Goal: Information Seeking & Learning: Find specific fact

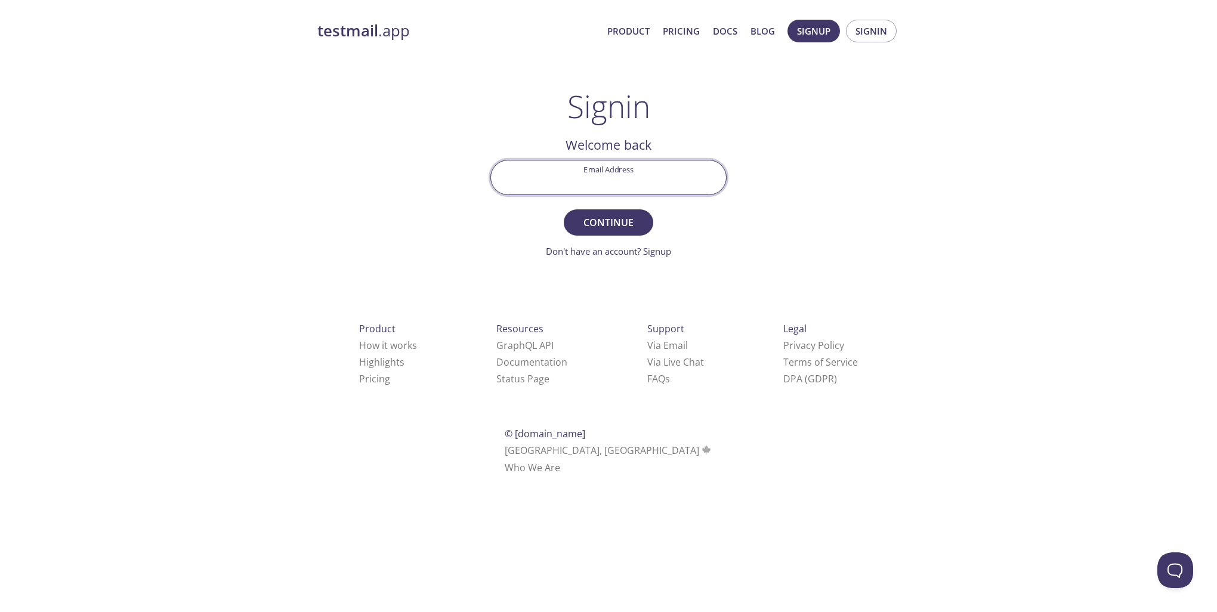
click at [623, 179] on input "Email Address" at bounding box center [608, 177] width 235 height 34
type input "[PERSON_NAME][EMAIL_ADDRESS][DOMAIN_NAME]"
click at [605, 222] on span "Continue" at bounding box center [608, 222] width 63 height 17
click at [554, 182] on input "Signin Security Code" at bounding box center [608, 177] width 235 height 34
paste input "FUS1MJ9"
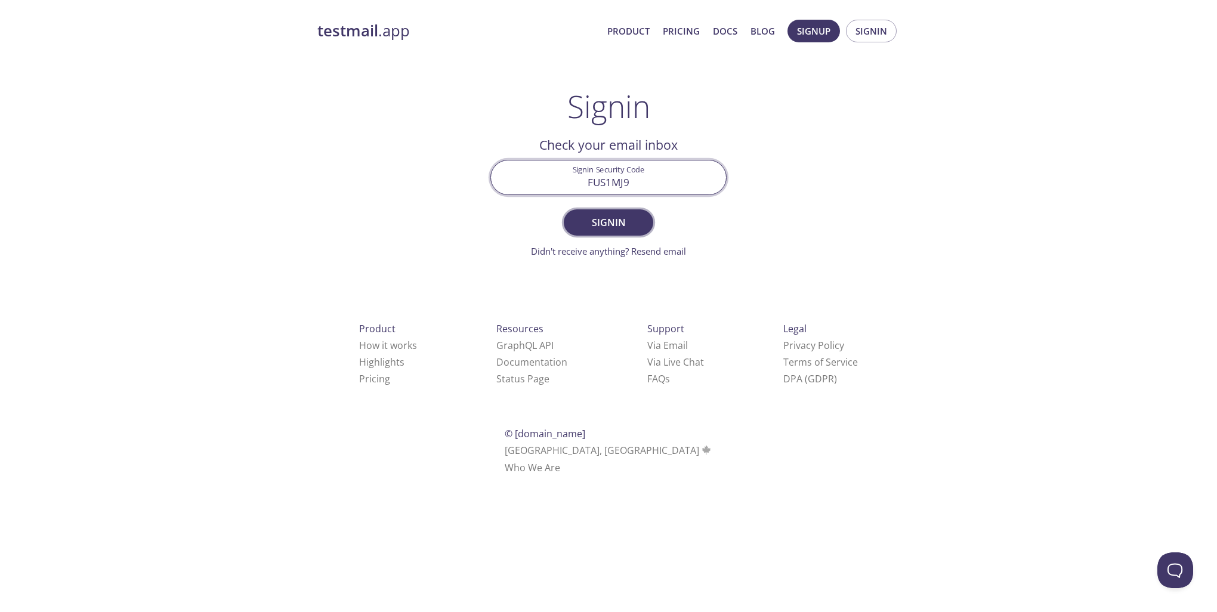
type input "FUS1MJ9"
click at [625, 226] on span "Signin" at bounding box center [608, 222] width 63 height 17
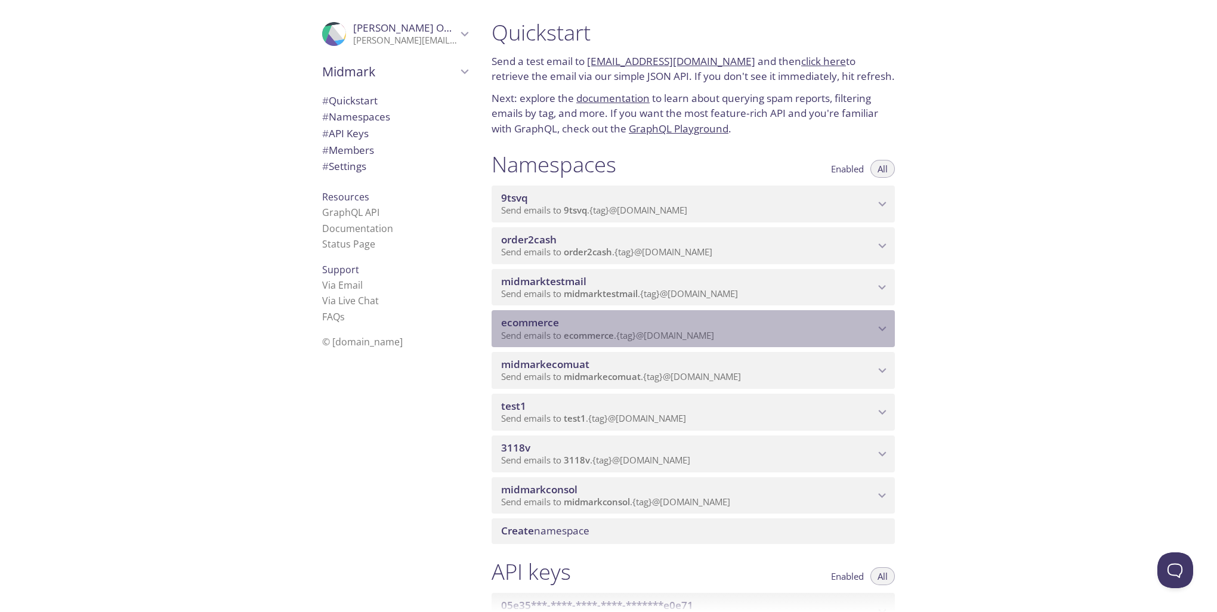
click at [882, 326] on icon "ecommerce namespace" at bounding box center [882, 329] width 16 height 16
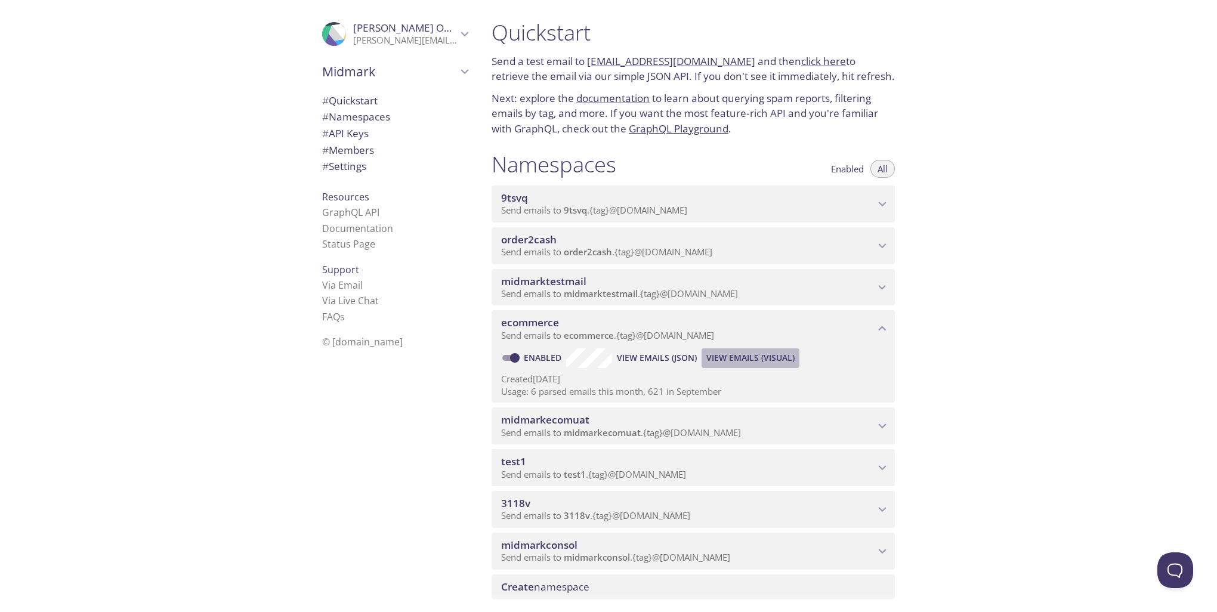
click at [737, 353] on span "View Emails (Visual)" at bounding box center [750, 358] width 88 height 14
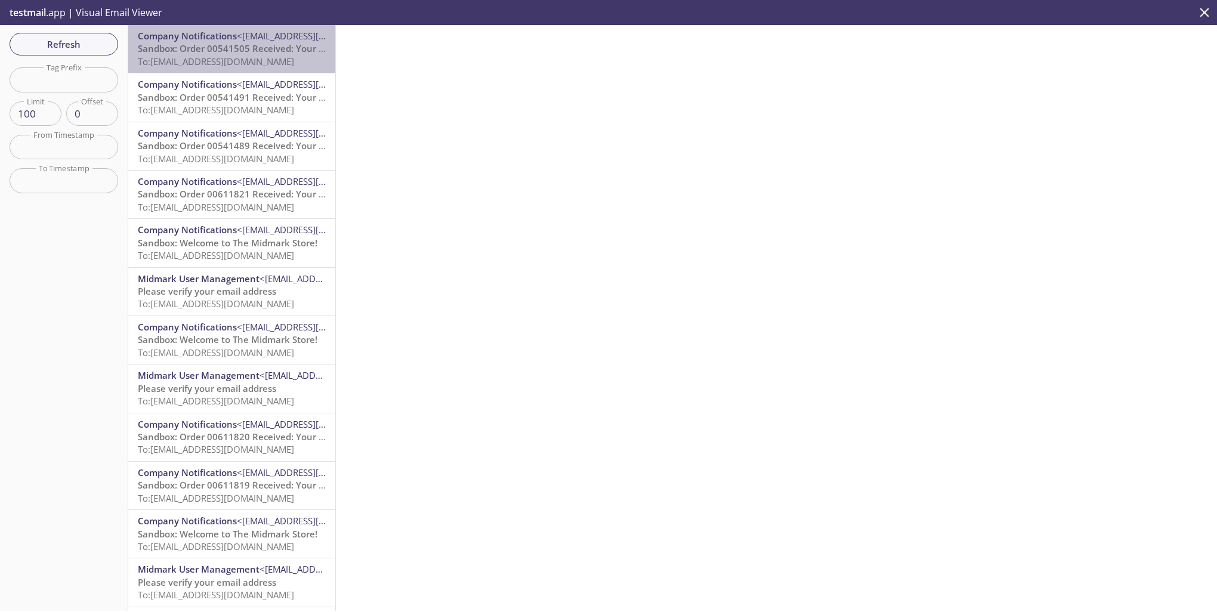
click at [244, 52] on span "Sandbox: Order 00541505 Received: Your order is being processed!" at bounding box center [281, 48] width 287 height 12
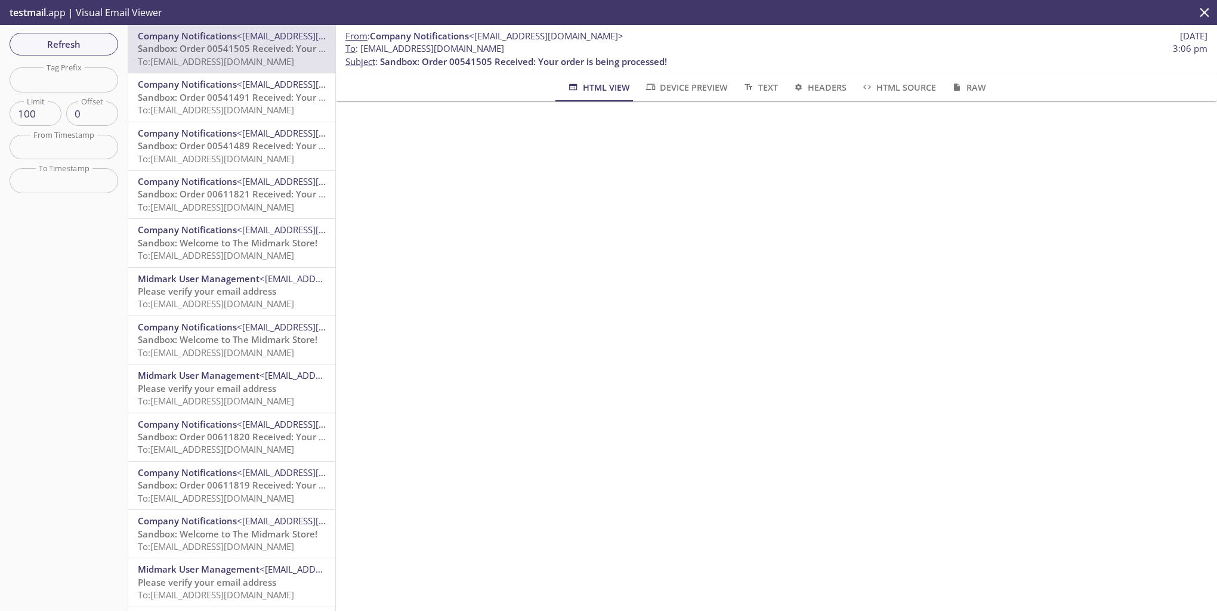
drag, startPoint x: 361, startPoint y: 48, endPoint x: 580, endPoint y: 44, distance: 218.3
click at [580, 44] on span "To : ecommerce.productconfirm123@inbox.testmail.app 3:06 pm" at bounding box center [776, 48] width 862 height 13
copy span "[EMAIL_ADDRESS][DOMAIN_NAME]"
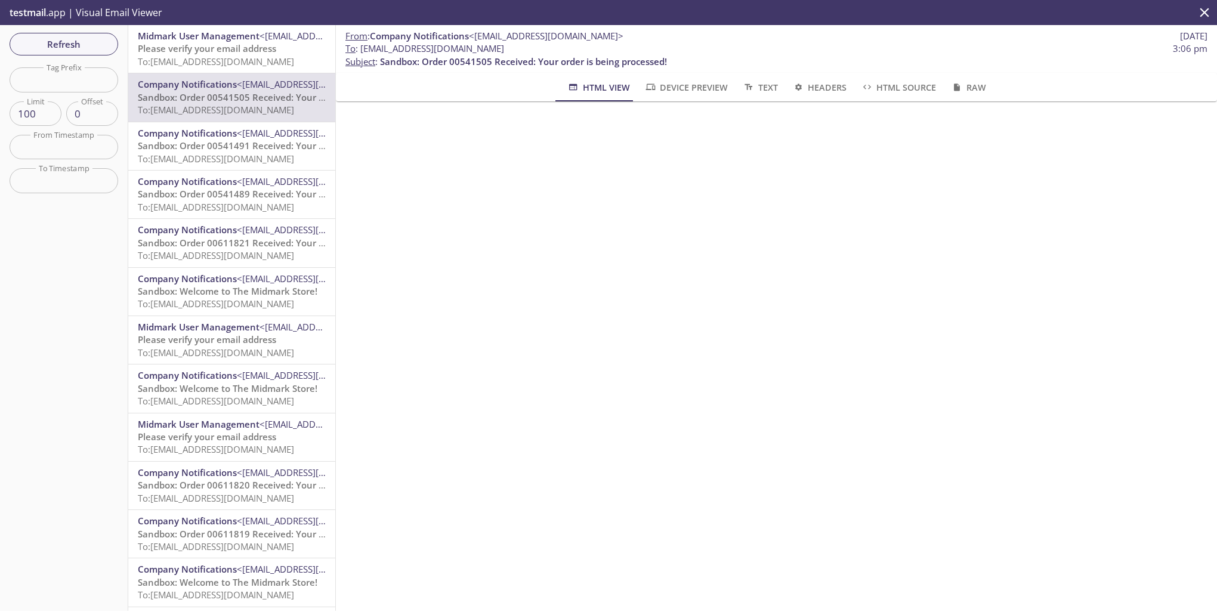
click at [208, 52] on span "Please verify your email address" at bounding box center [207, 48] width 138 height 12
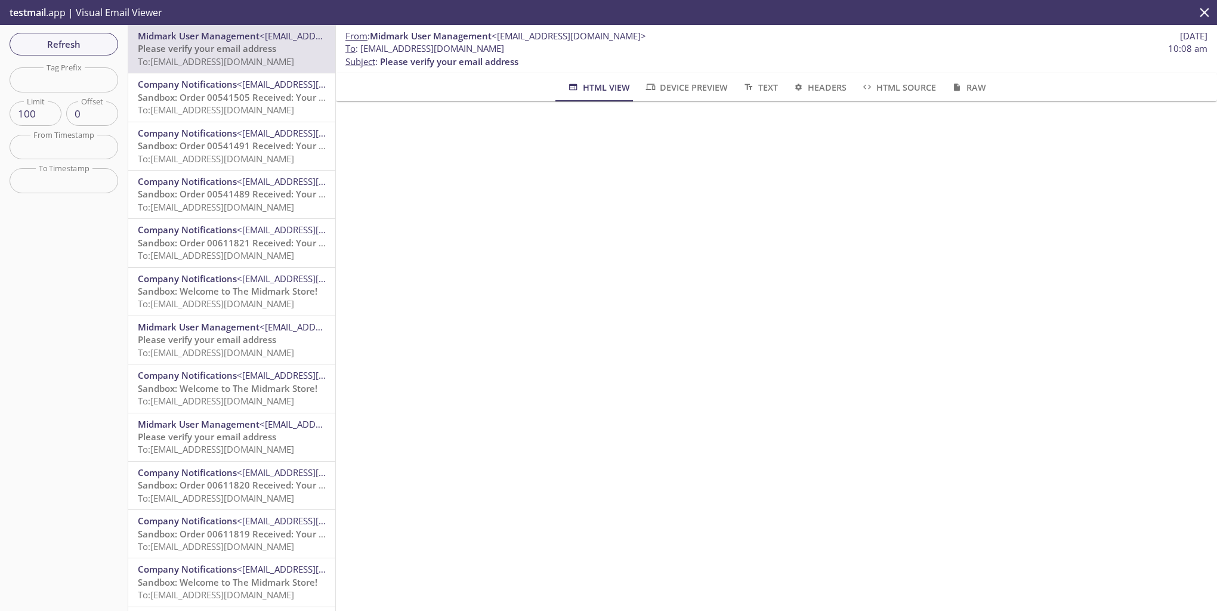
drag, startPoint x: 360, startPoint y: 49, endPoint x: 525, endPoint y: 51, distance: 164.6
click at [504, 51] on span "To : ecommerce.lspoon@inbox.testmail.app" at bounding box center [424, 48] width 159 height 13
drag, startPoint x: 525, startPoint y: 51, endPoint x: 518, endPoint y: 50, distance: 7.2
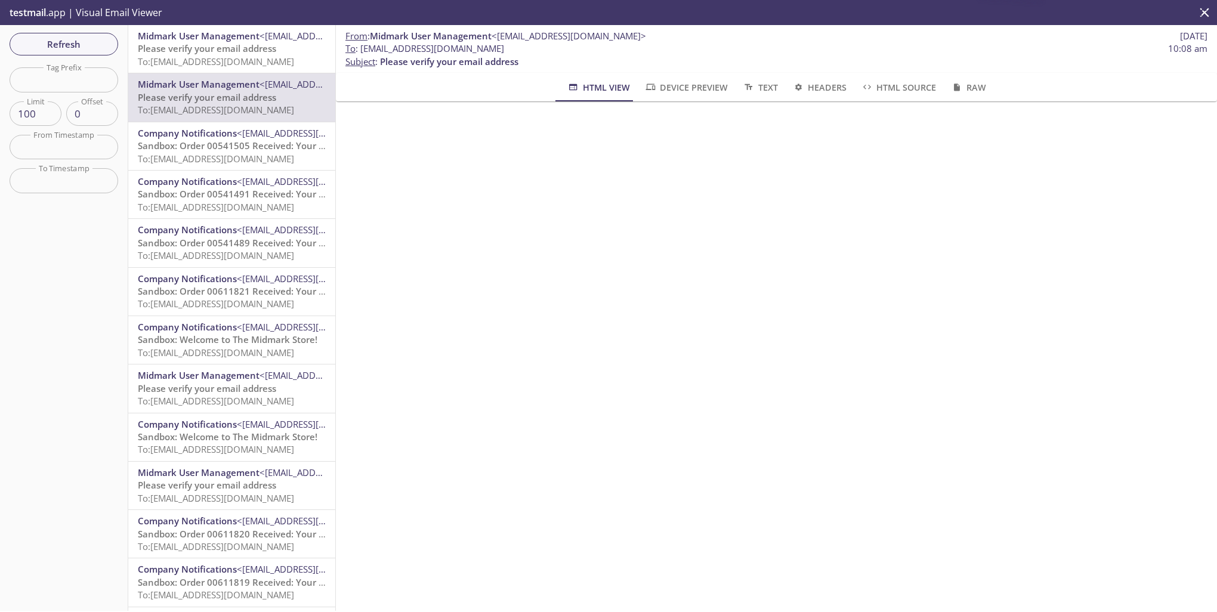
click at [214, 56] on span "To: ecommerce.ahoover@inbox.testmail.app" at bounding box center [216, 61] width 156 height 12
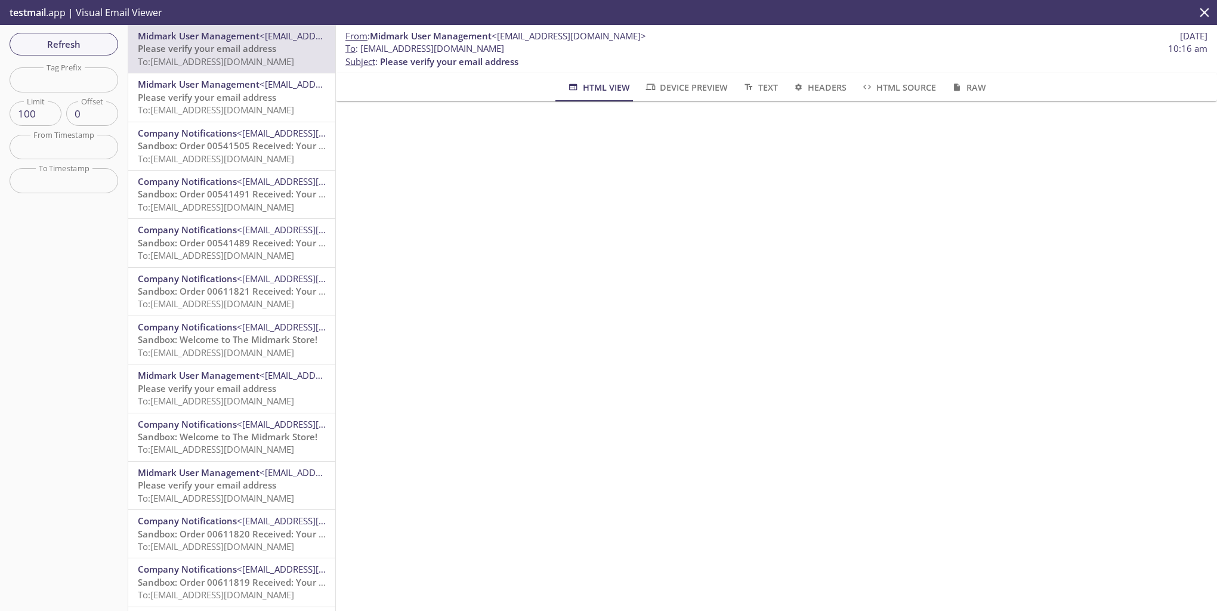
drag, startPoint x: 363, startPoint y: 48, endPoint x: 531, endPoint y: 53, distance: 168.2
click at [504, 53] on span "To : ecommerce.ahoover@inbox.testmail.app" at bounding box center [424, 48] width 159 height 13
copy span "ecommerce.ahoover@inbox.testmail.app"
click at [1076, 26] on div "From : Midmark User Management <registration_donotreply@midmark.com> 7 Oct 2025…" at bounding box center [776, 49] width 881 height 48
click at [1079, 488] on div "From : Midmark User Management <registration_donotreply@midmark.com> 7 Oct 2025…" at bounding box center [776, 318] width 881 height 586
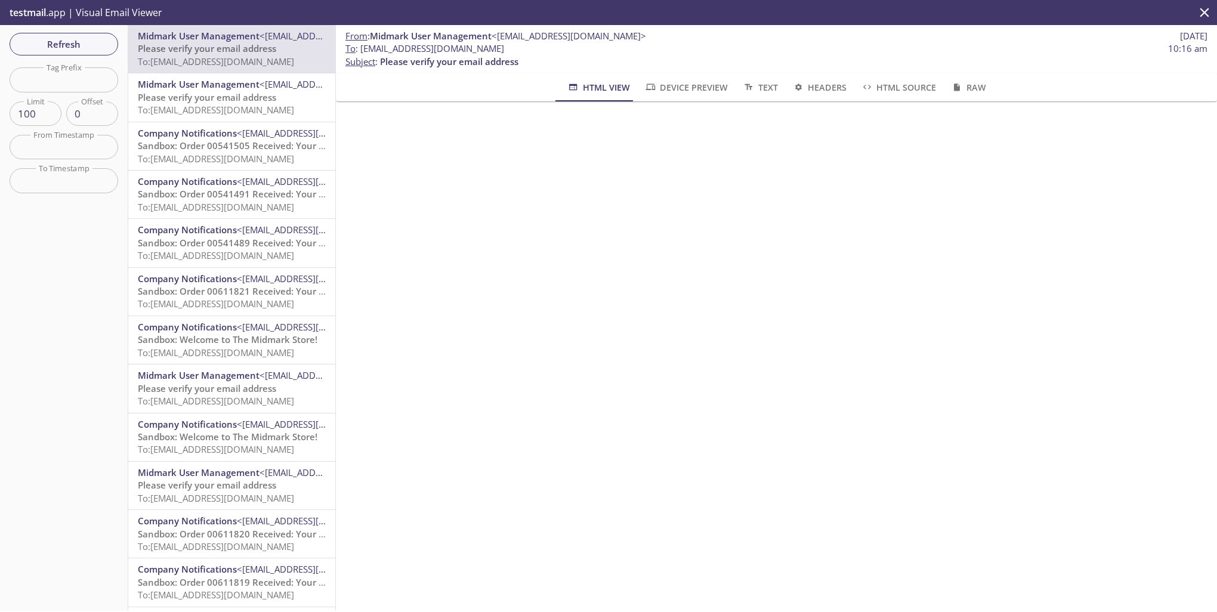
click at [234, 48] on div "Midmark User Management <registration_donotreply@midmark.com> Please verify you…" at bounding box center [232, 318] width 208 height 586
drag, startPoint x: 360, startPoint y: 48, endPoint x: 538, endPoint y: 47, distance: 178.3
click at [538, 47] on span "To : ecommerce.ahoover@inbox.testmail.app 10:16 am" at bounding box center [776, 48] width 862 height 13
drag, startPoint x: 538, startPoint y: 47, endPoint x: 512, endPoint y: 49, distance: 26.4
copy span "ecommerce.ahoover@inbox.testmail.app"
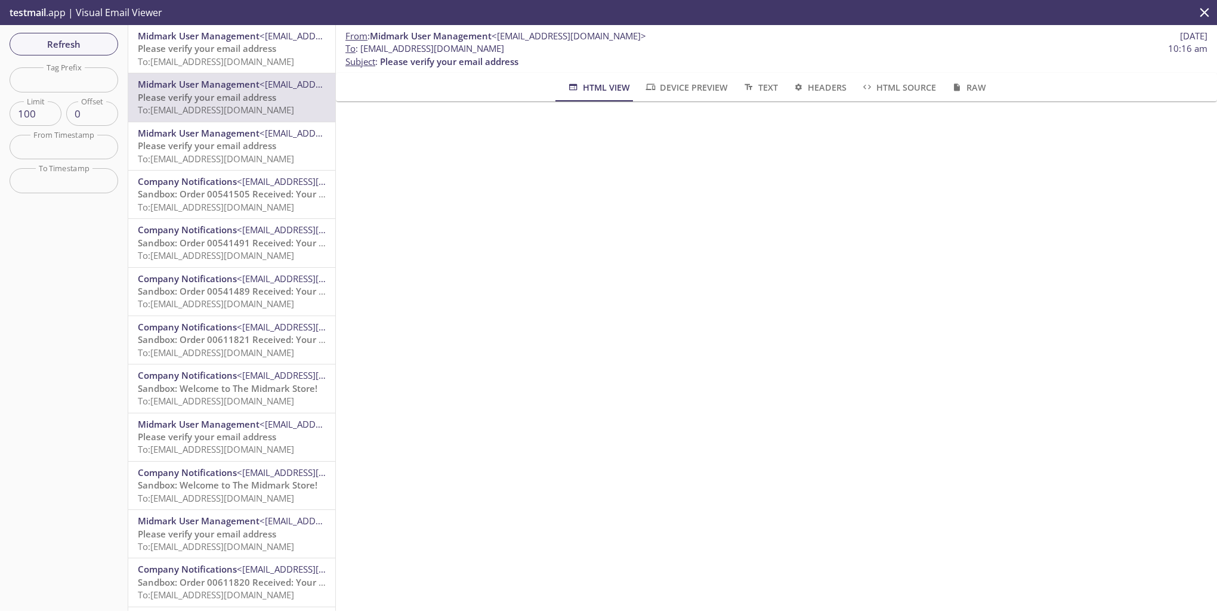
click at [271, 47] on span "Please verify your email address" at bounding box center [207, 48] width 138 height 12
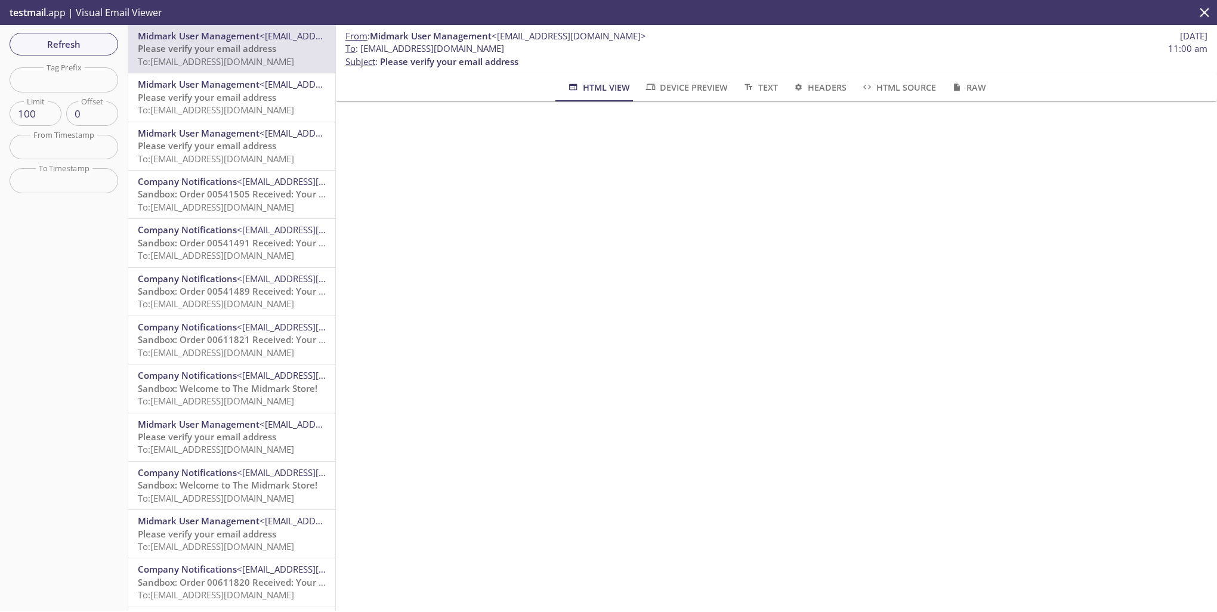
drag, startPoint x: 361, startPoint y: 49, endPoint x: 526, endPoint y: 51, distance: 165.2
click at [526, 51] on span "To : ecommerce.dgrass@inbox.testmail.app 11:00 am" at bounding box center [776, 48] width 862 height 13
copy span "[EMAIL_ADDRESS][DOMAIN_NAME]"
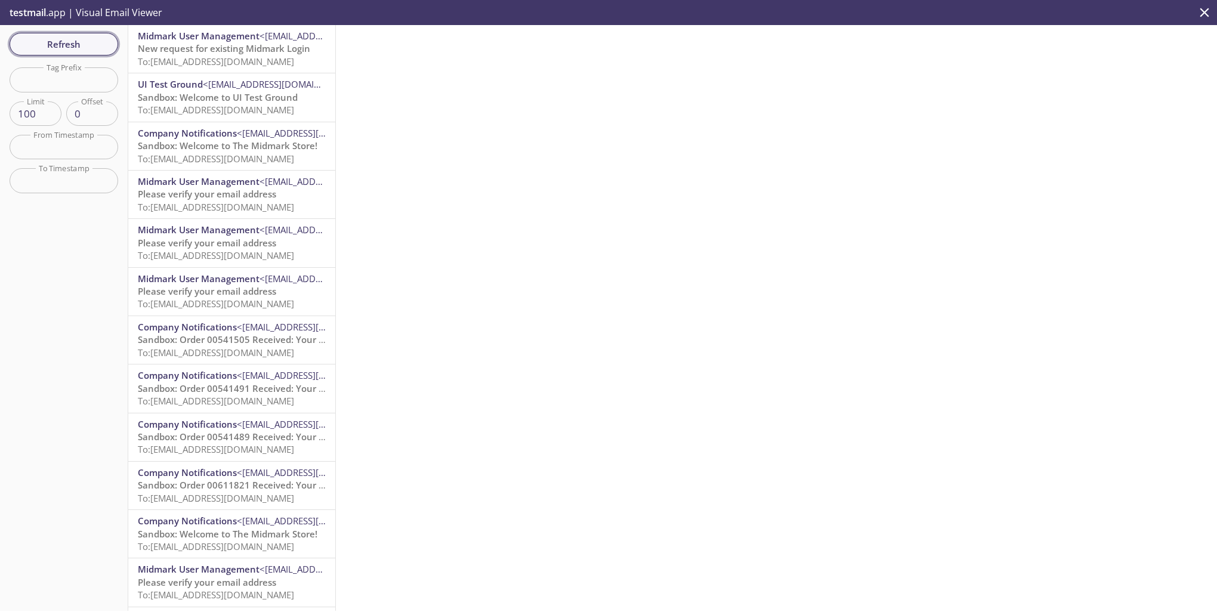
click at [66, 39] on span "Refresh" at bounding box center [63, 44] width 89 height 16
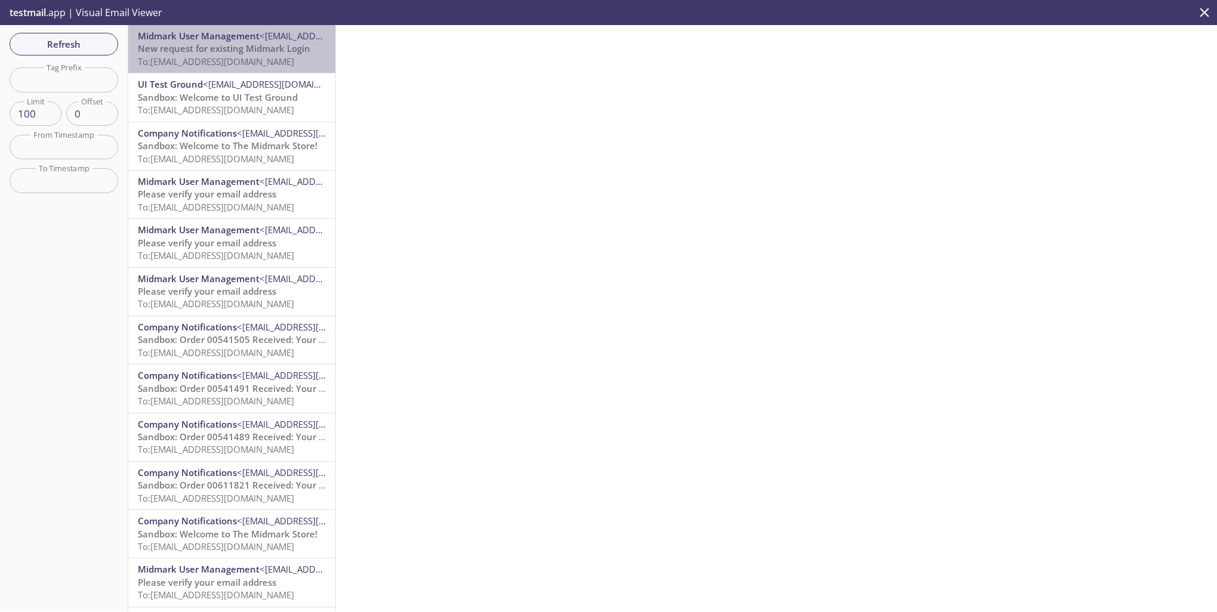
click at [267, 43] on span "New request for existing Midmark Login" at bounding box center [224, 48] width 172 height 12
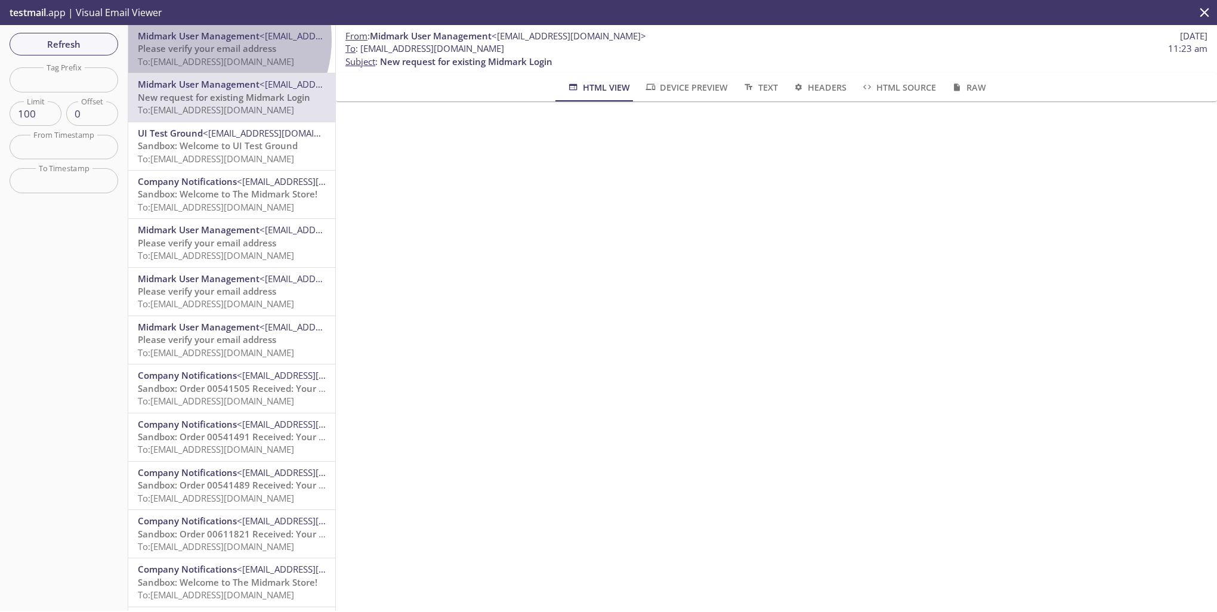
click at [206, 39] on span "Midmark User Management" at bounding box center [199, 36] width 122 height 12
